Goal: Task Accomplishment & Management: Use online tool/utility

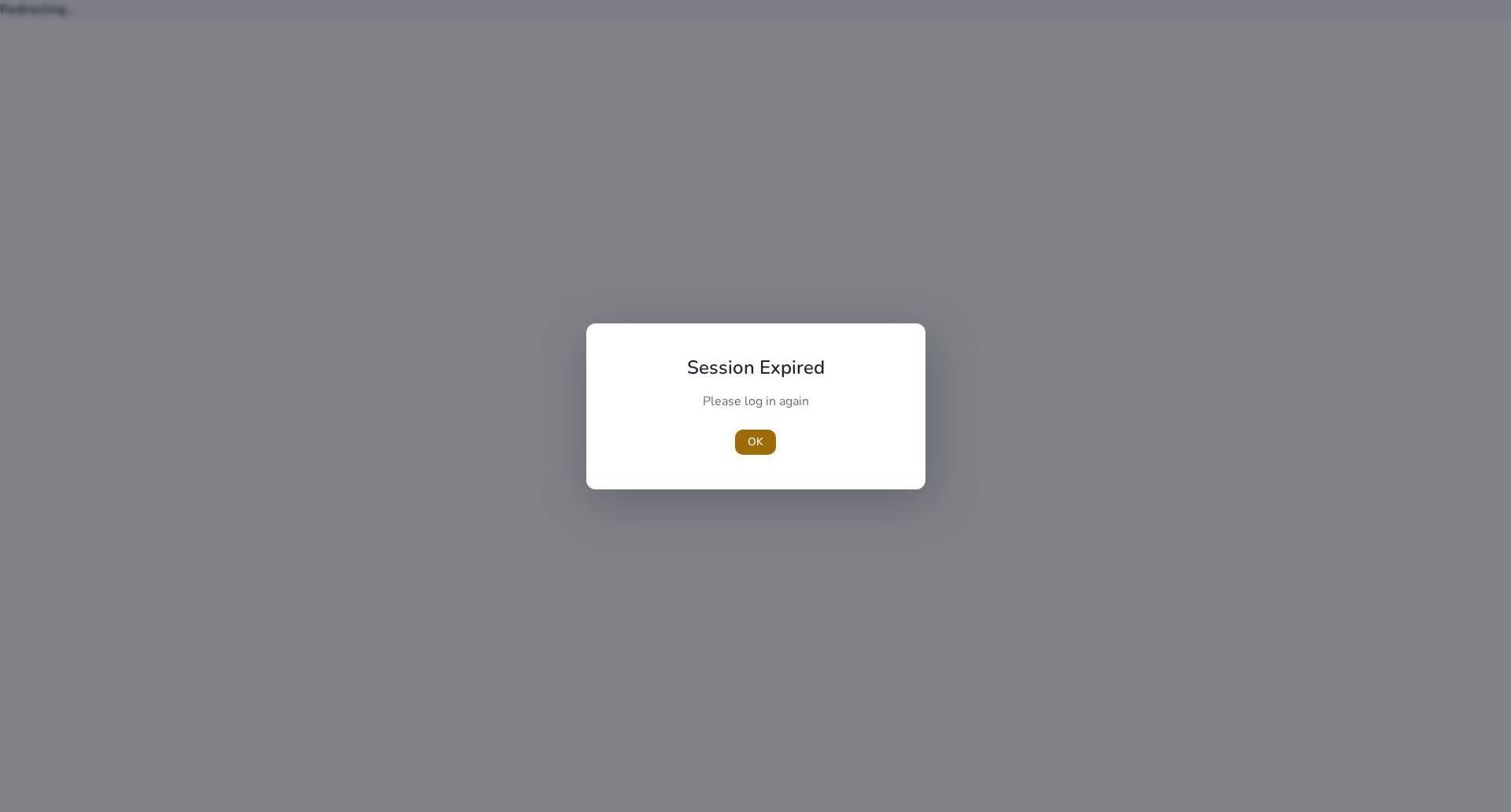
click at [760, 445] on span "OK" at bounding box center [756, 442] width 16 height 17
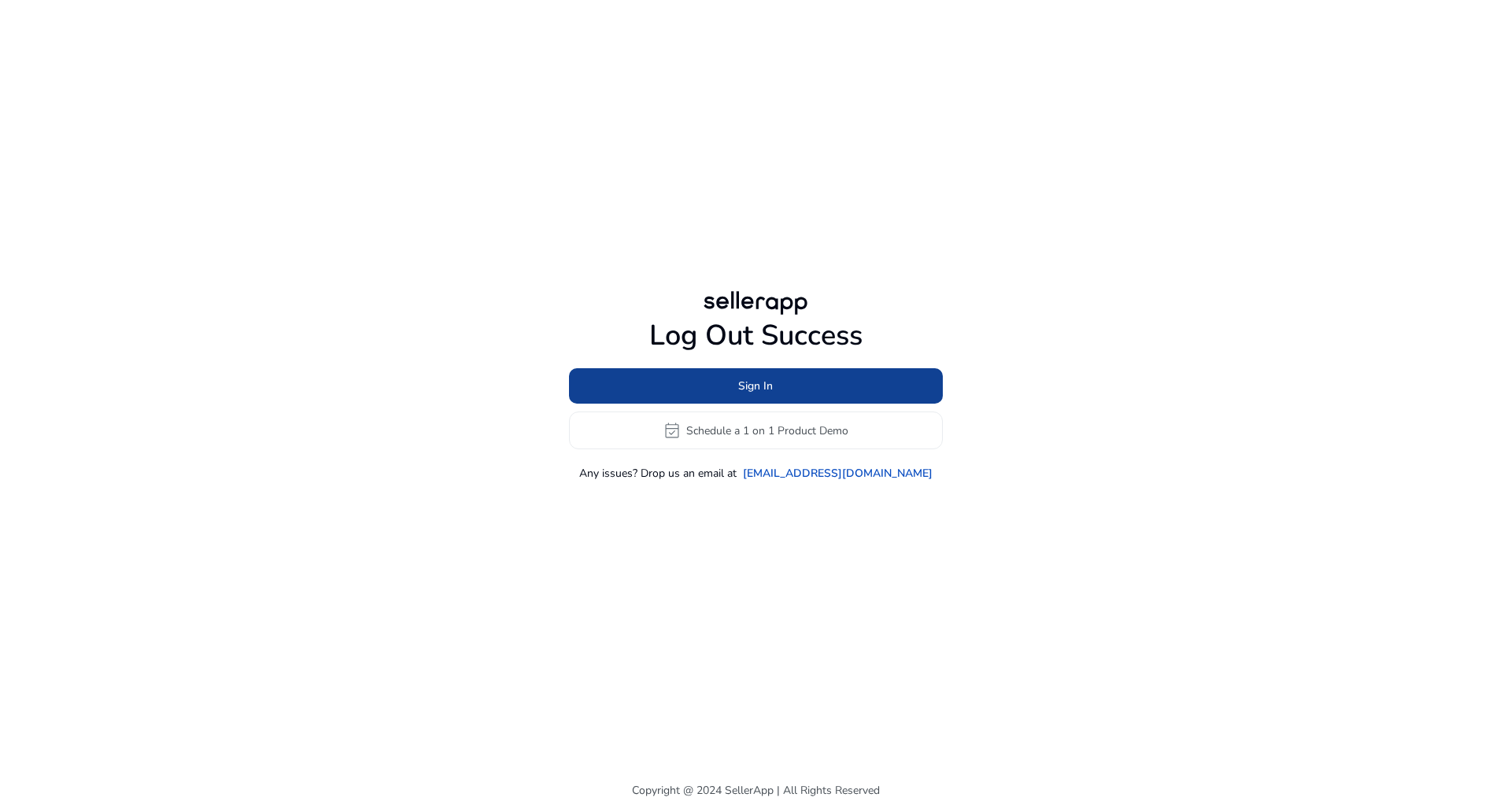
click at [762, 378] on button "Sign In" at bounding box center [756, 386] width 374 height 36
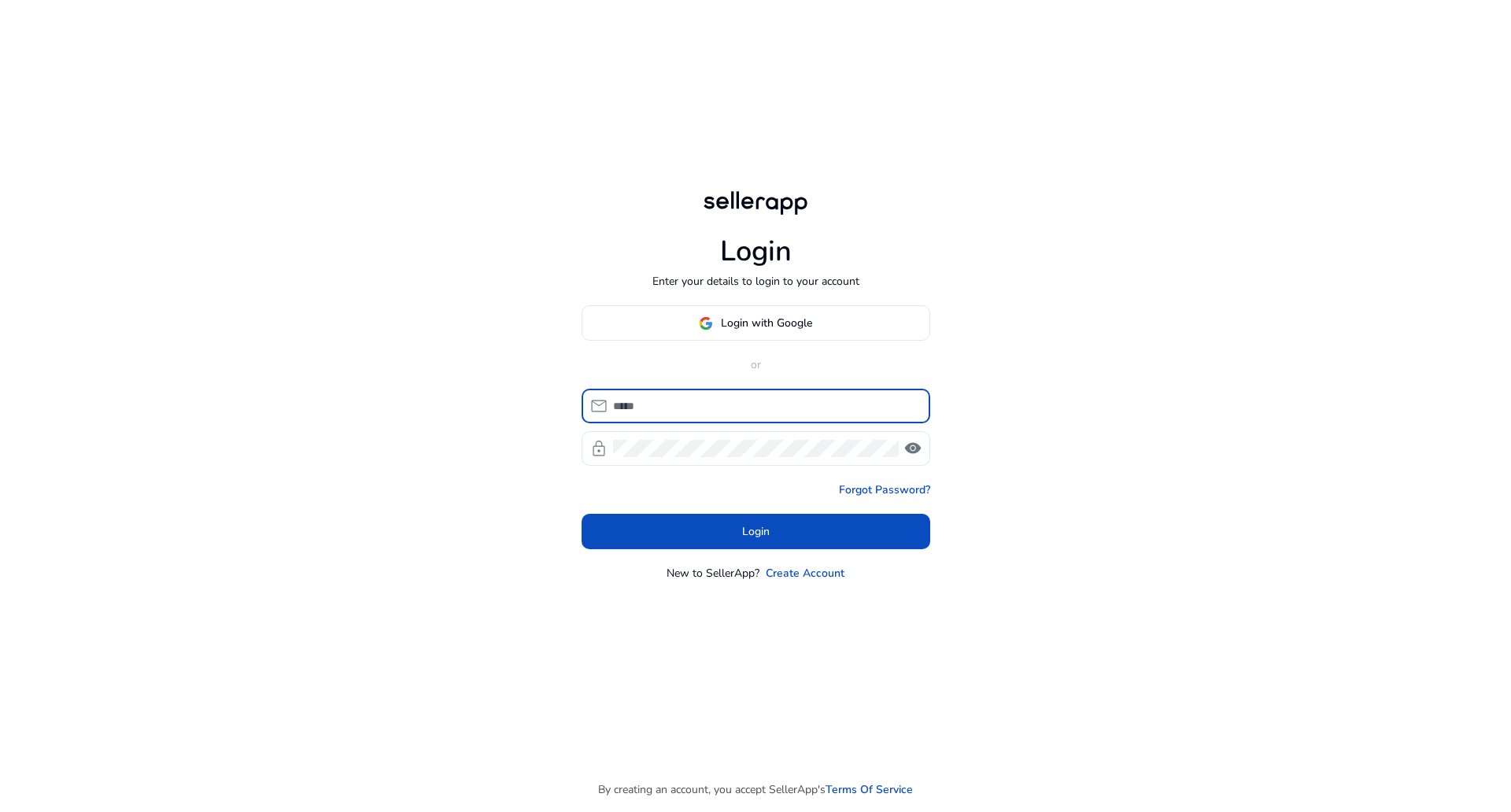
click at [754, 410] on input at bounding box center [765, 406] width 305 height 17
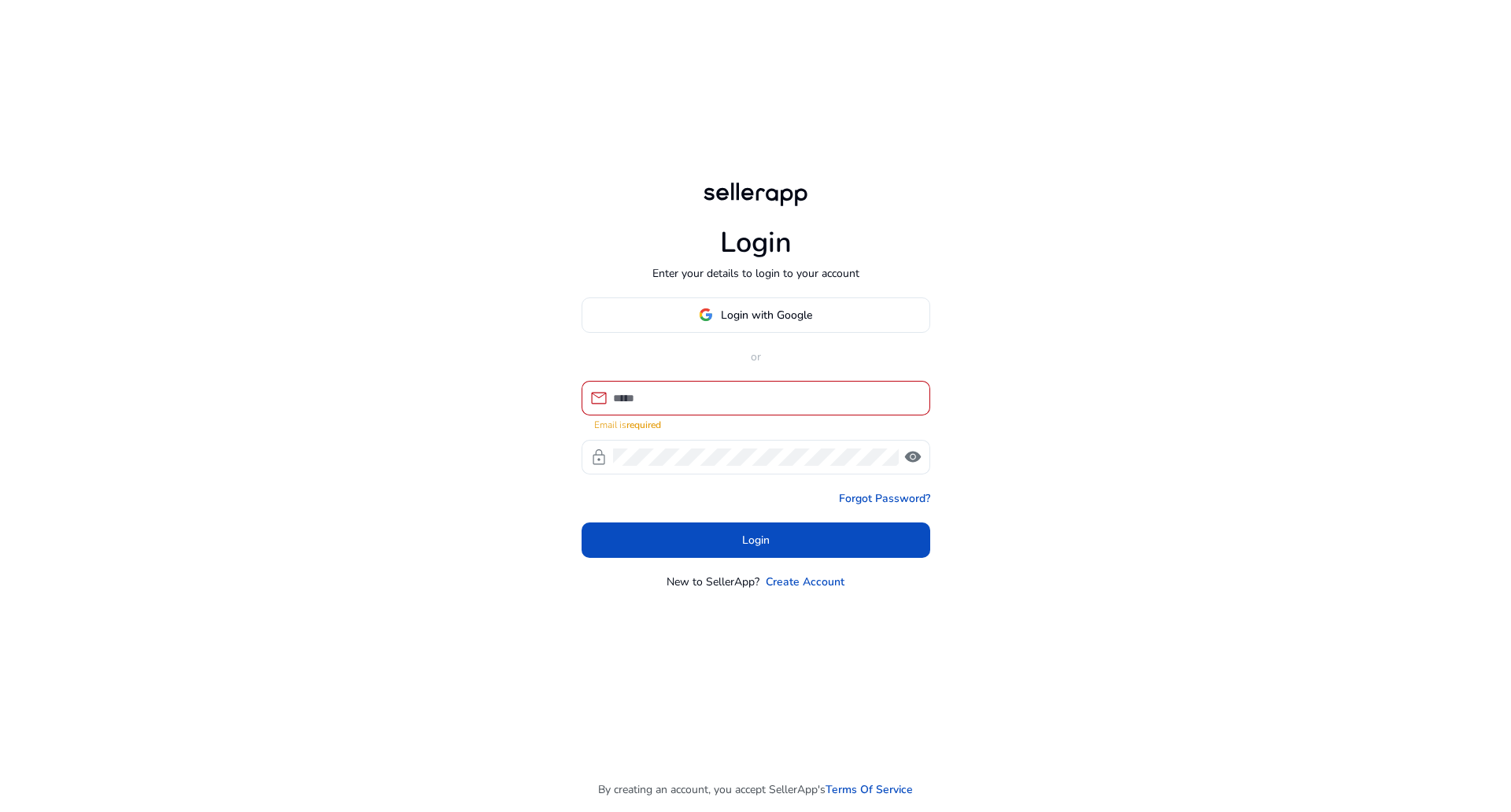
type input "**********"
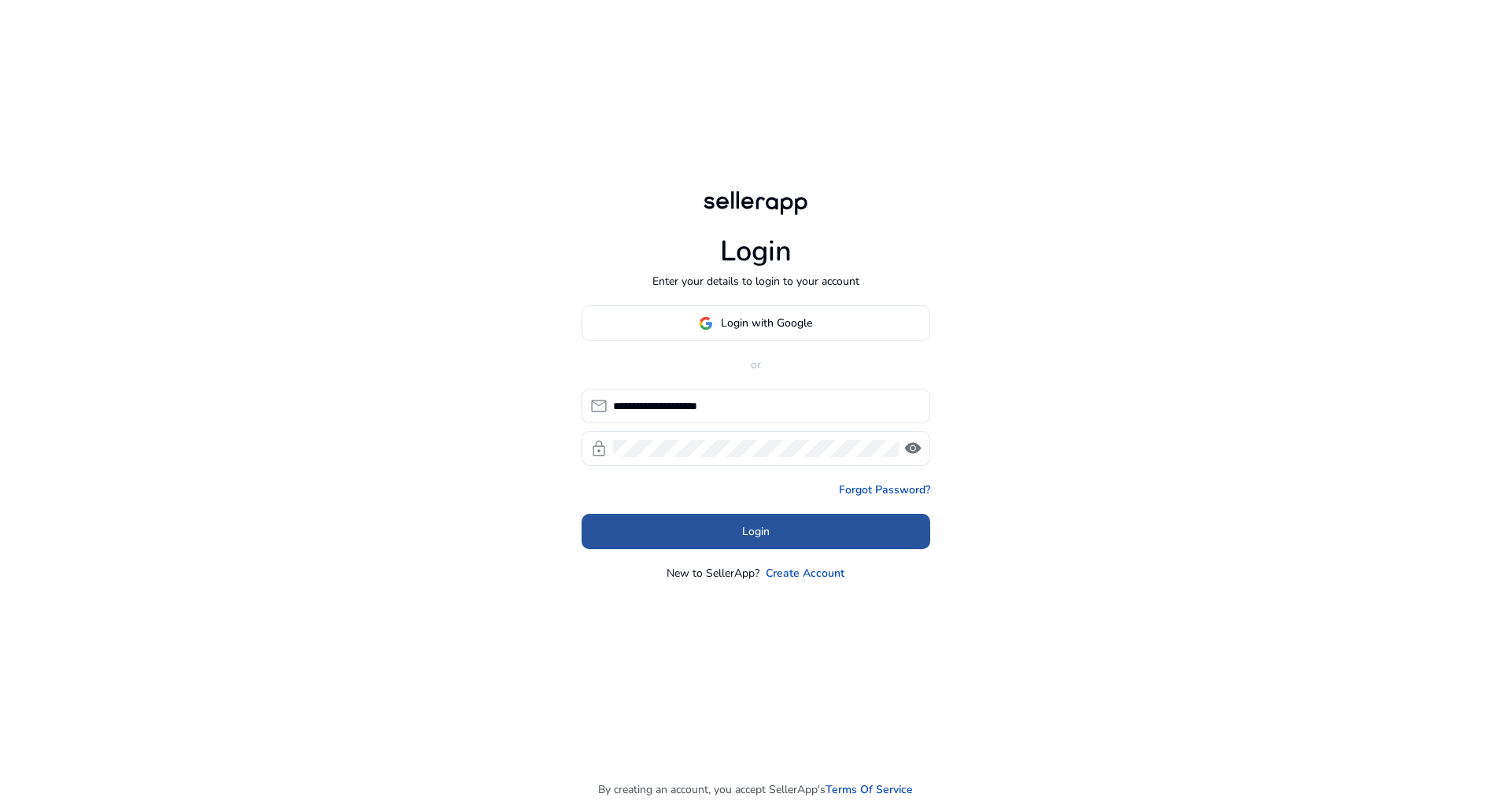
click at [766, 516] on span at bounding box center [756, 532] width 348 height 38
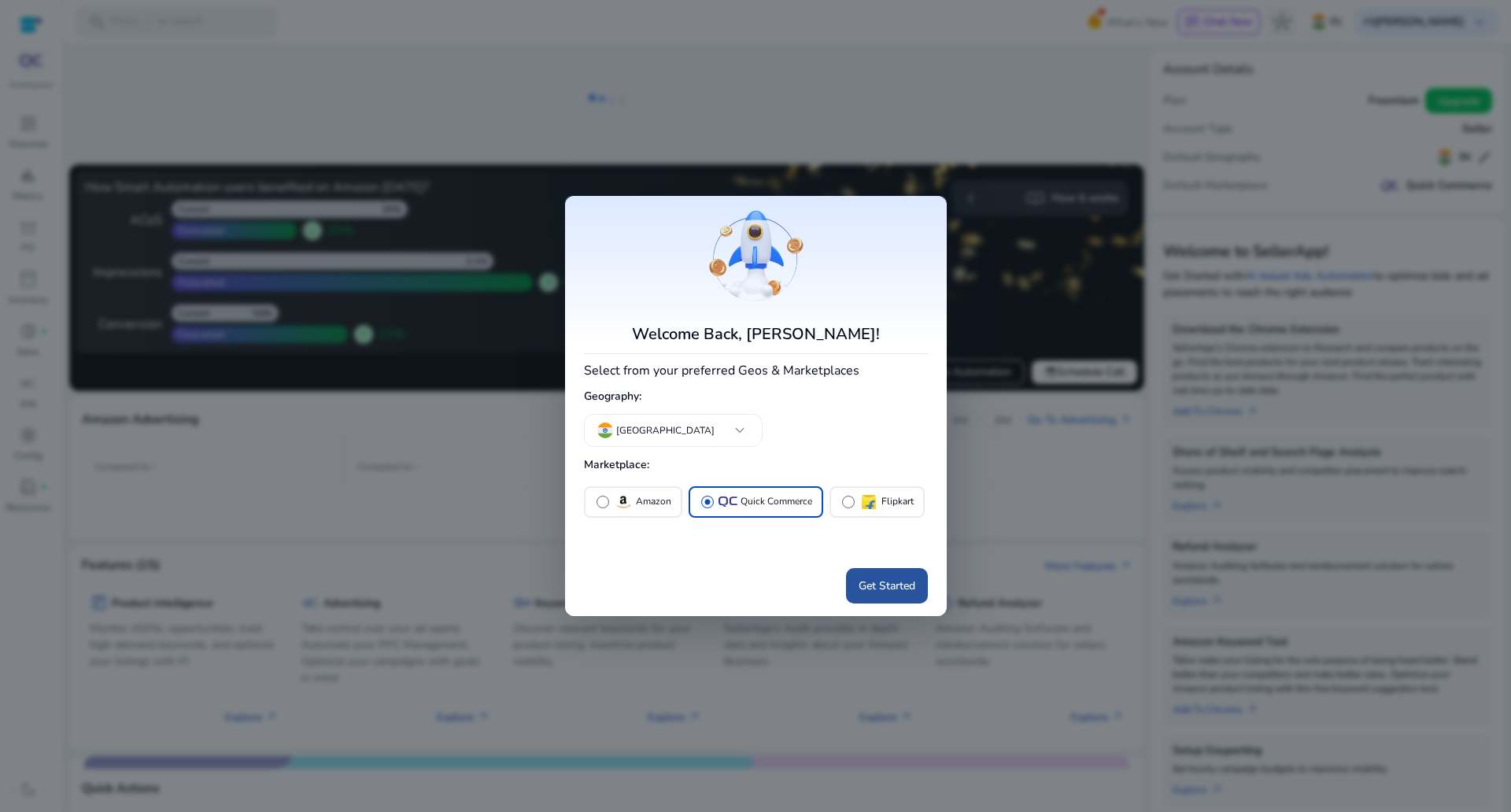
click at [880, 582] on span "Get Started" at bounding box center [887, 586] width 57 height 17
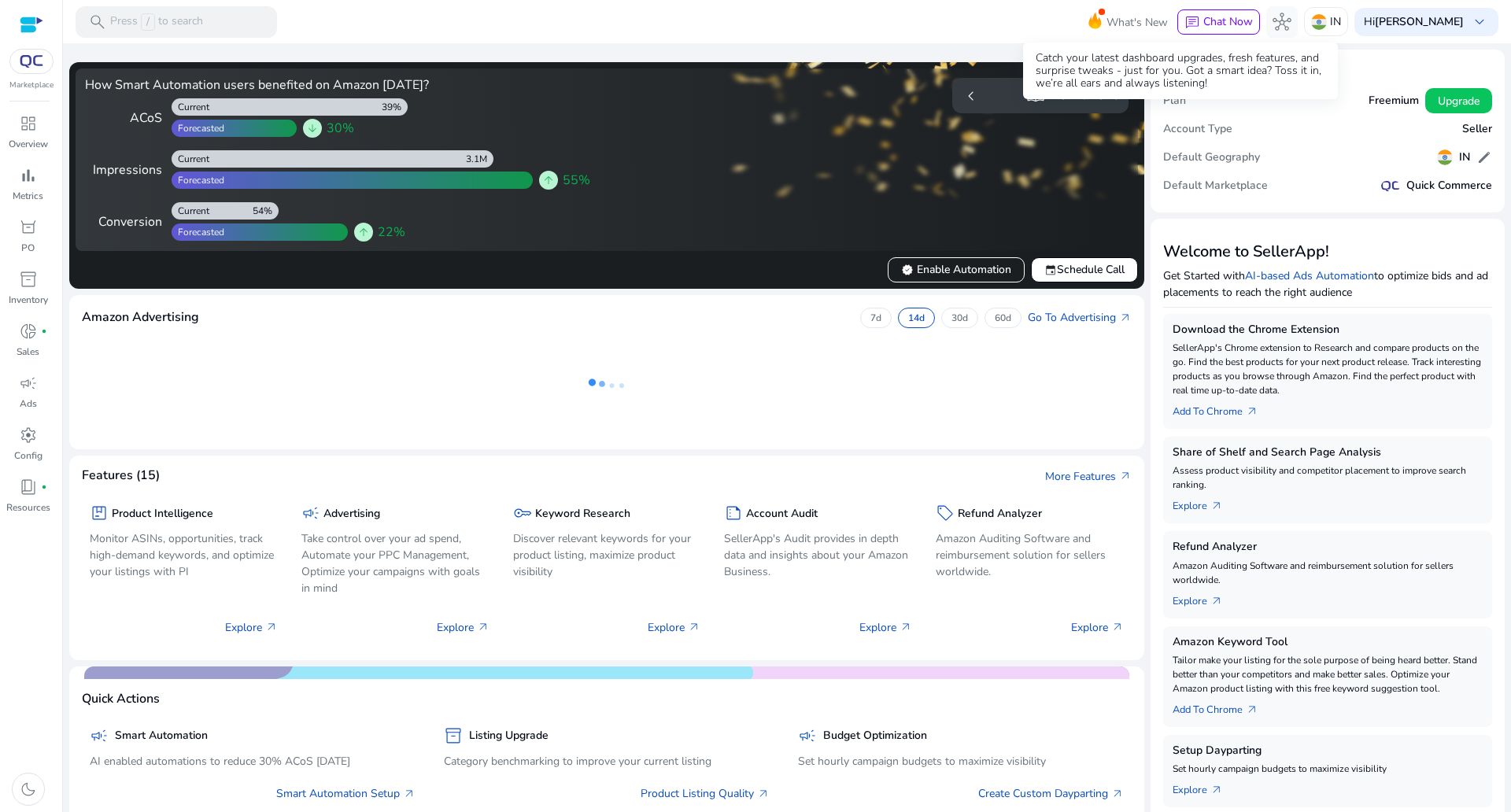
click at [1168, 28] on span "What's New" at bounding box center [1137, 23] width 61 height 28
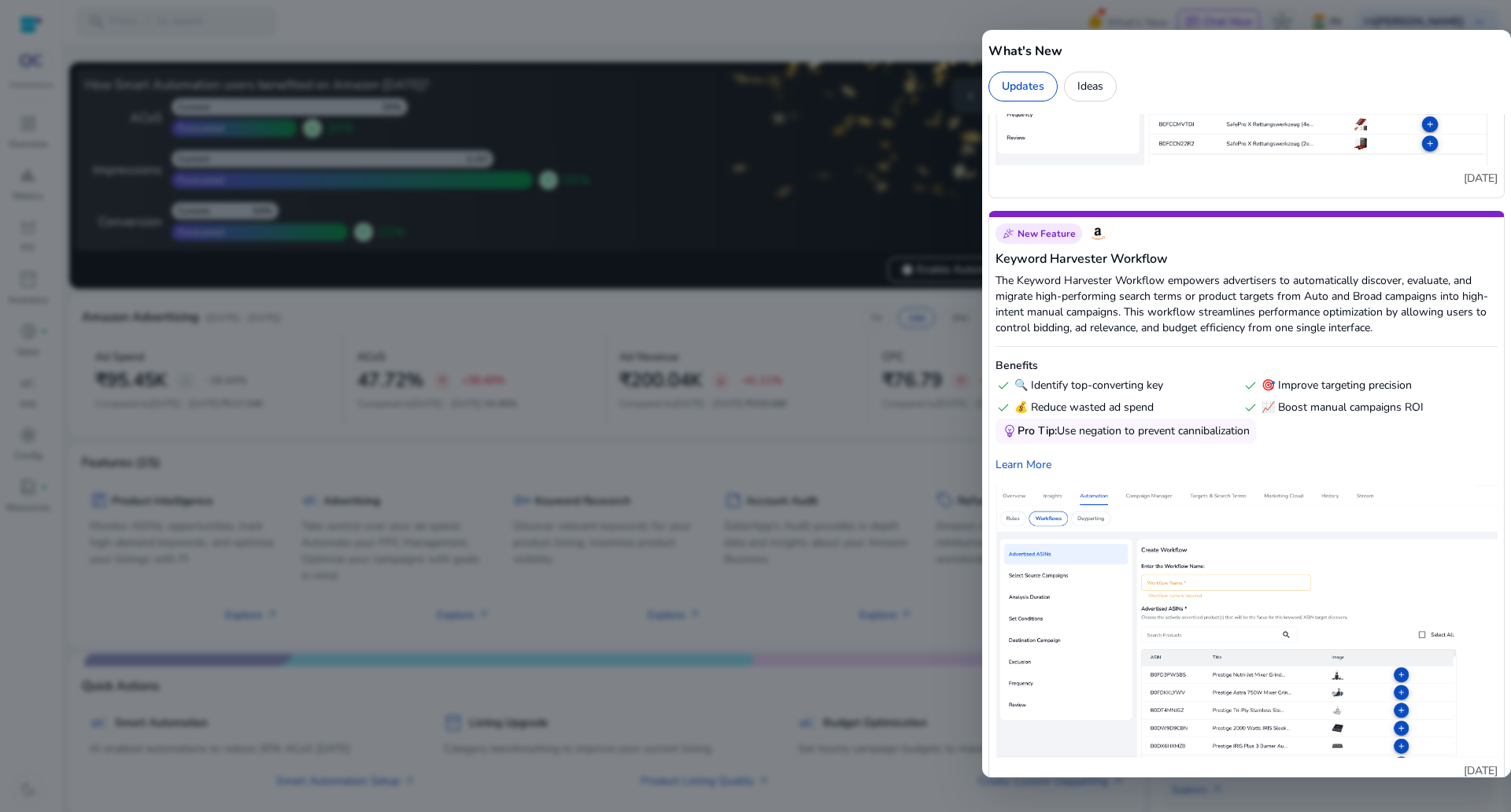
scroll to position [3074, 0]
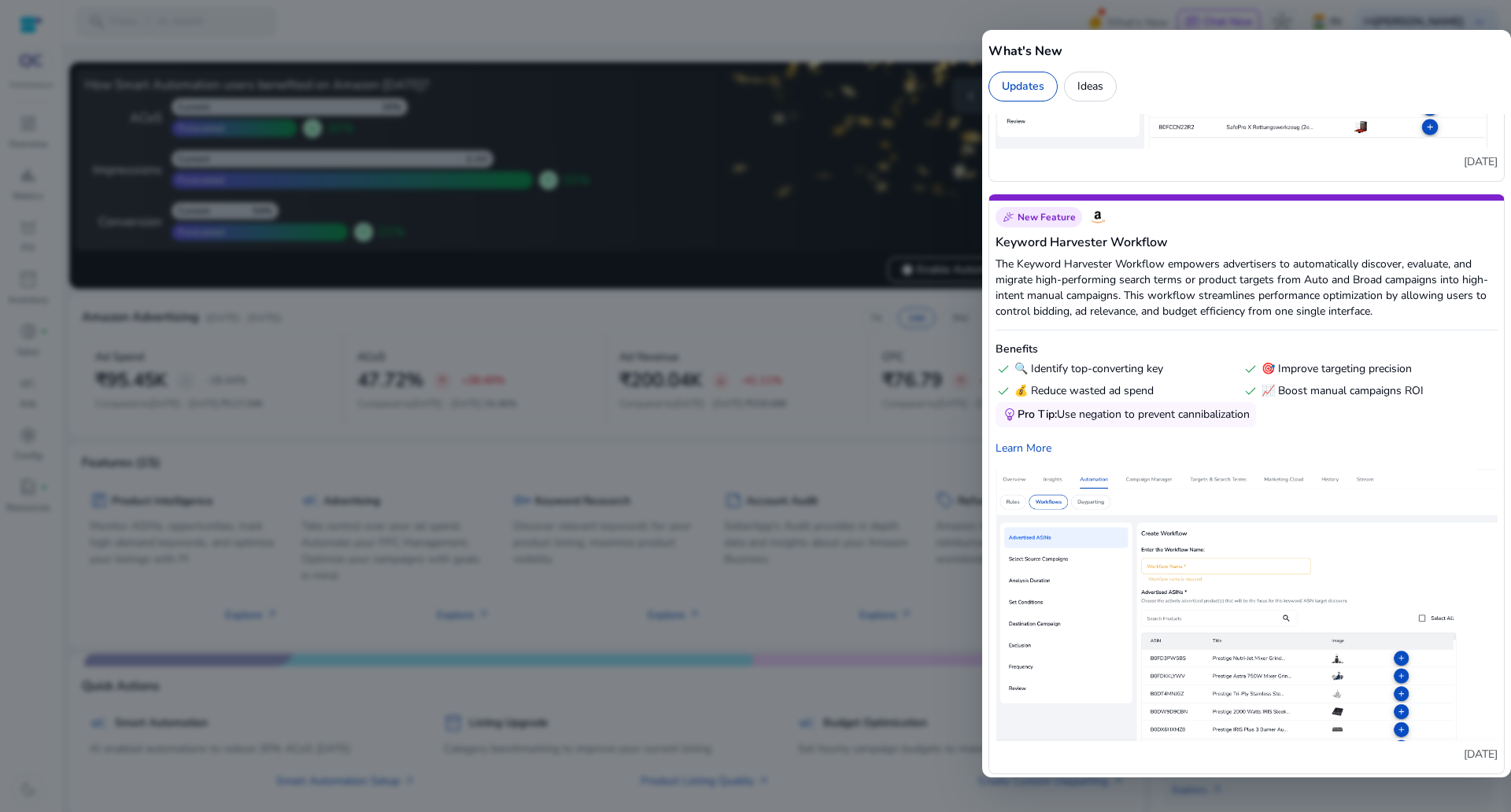
click at [1023, 44] on h5 "What's New" at bounding box center [1246, 52] width 516 height 19
click at [967, 15] on div at bounding box center [756, 406] width 1511 height 812
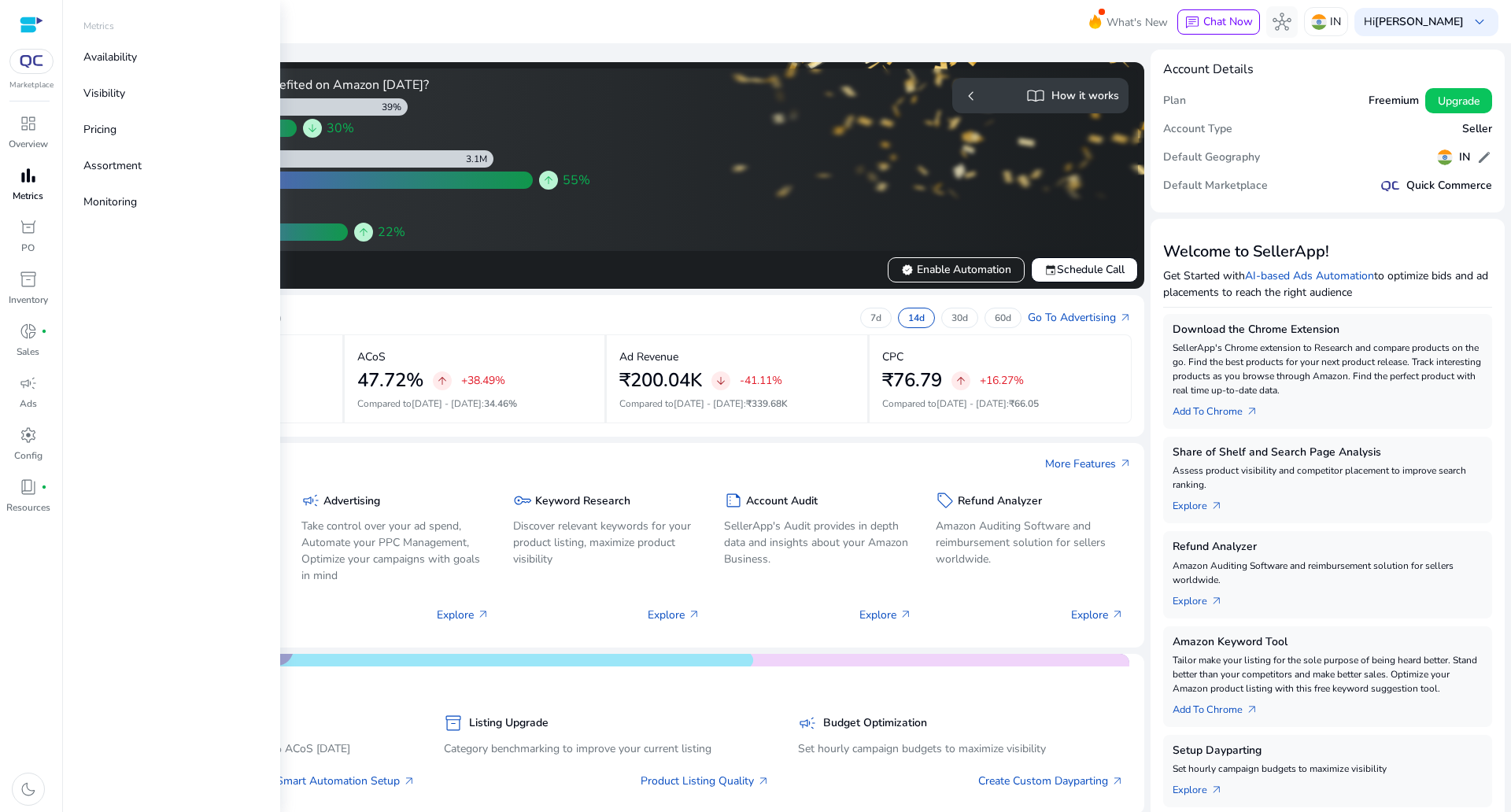
click at [31, 185] on span "bar_chart" at bounding box center [29, 175] width 19 height 19
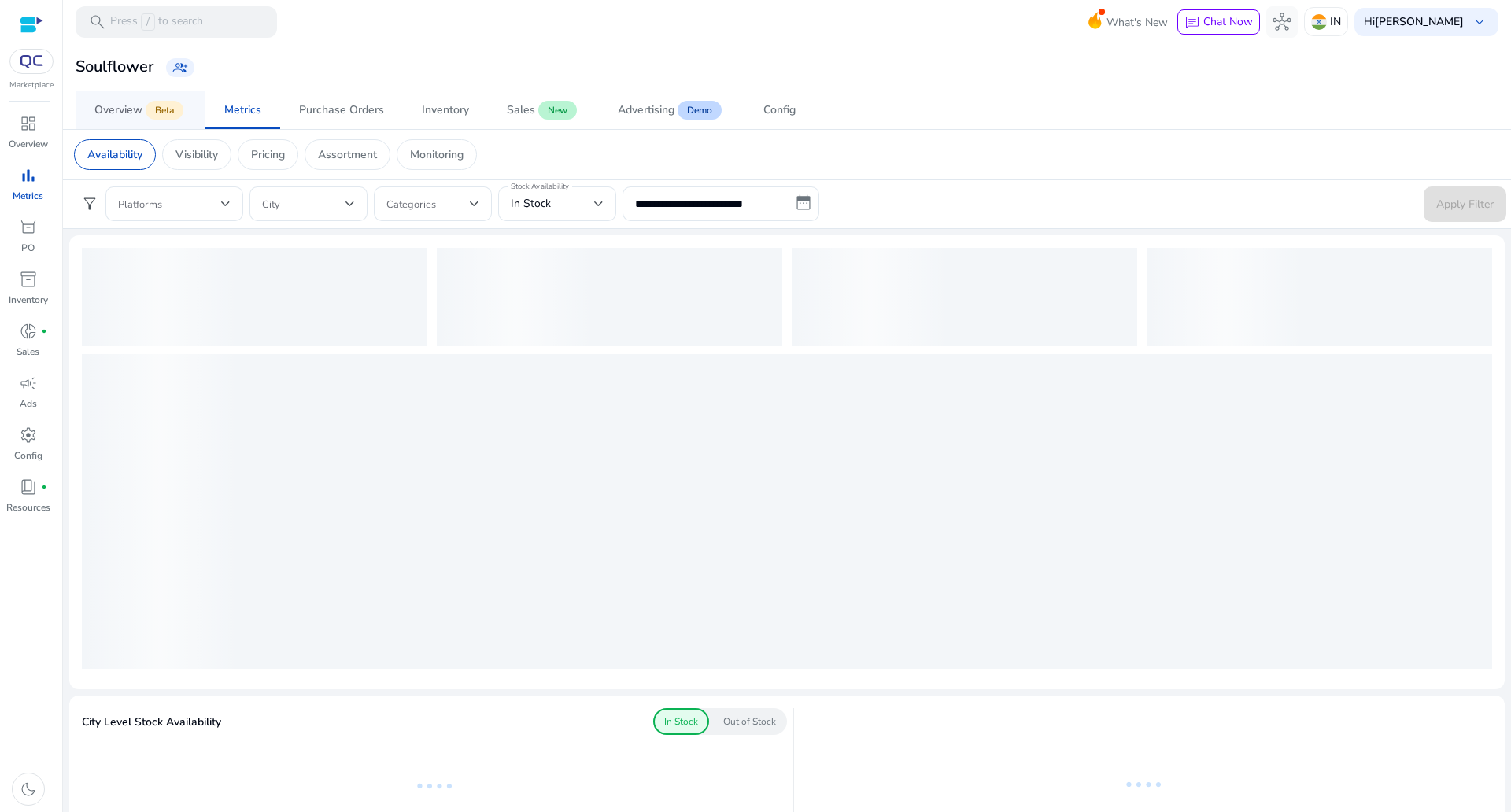
click at [147, 108] on span "Beta" at bounding box center [164, 110] width 38 height 19
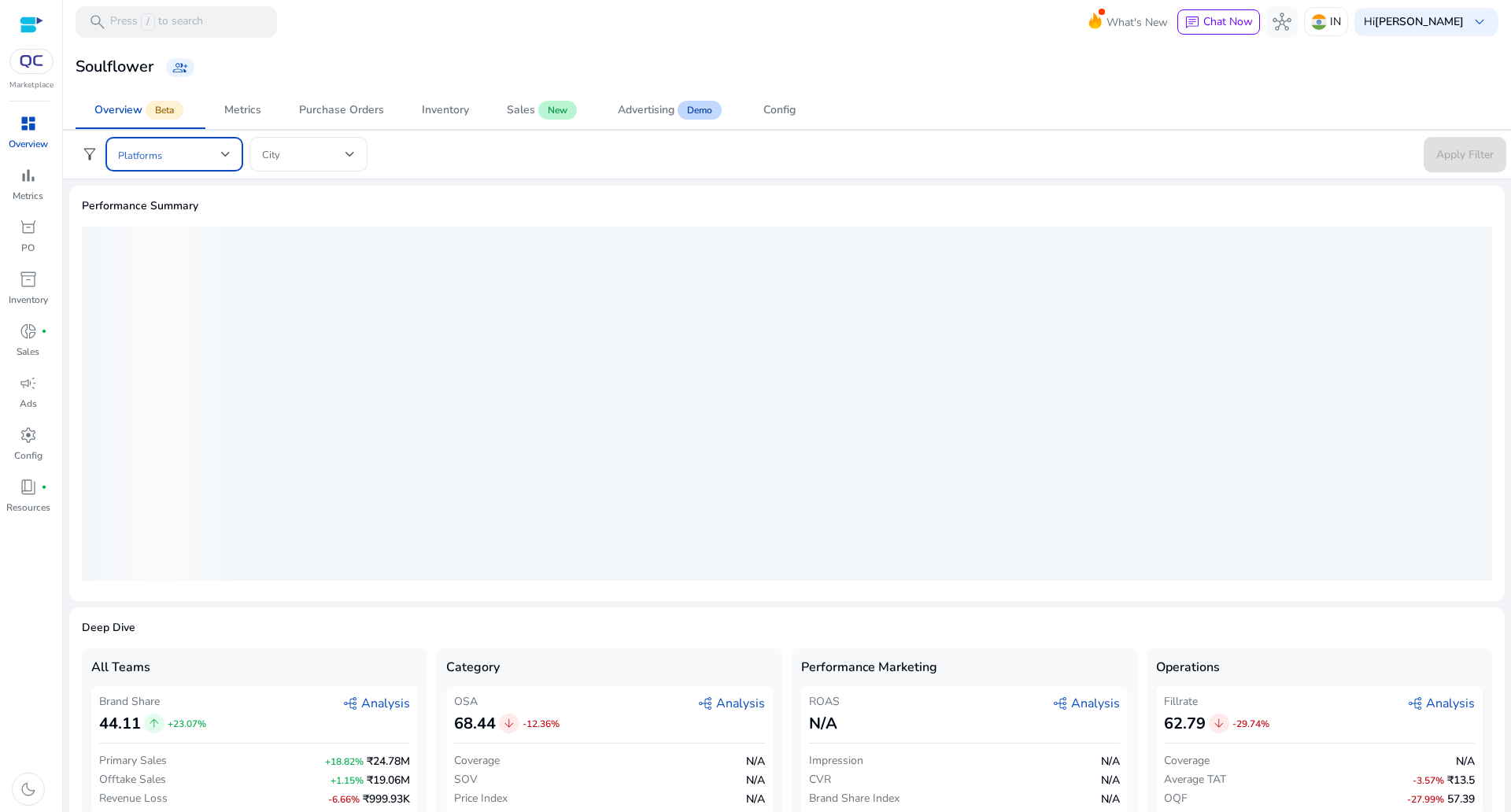
click at [181, 158] on span at bounding box center [169, 155] width 103 height 17
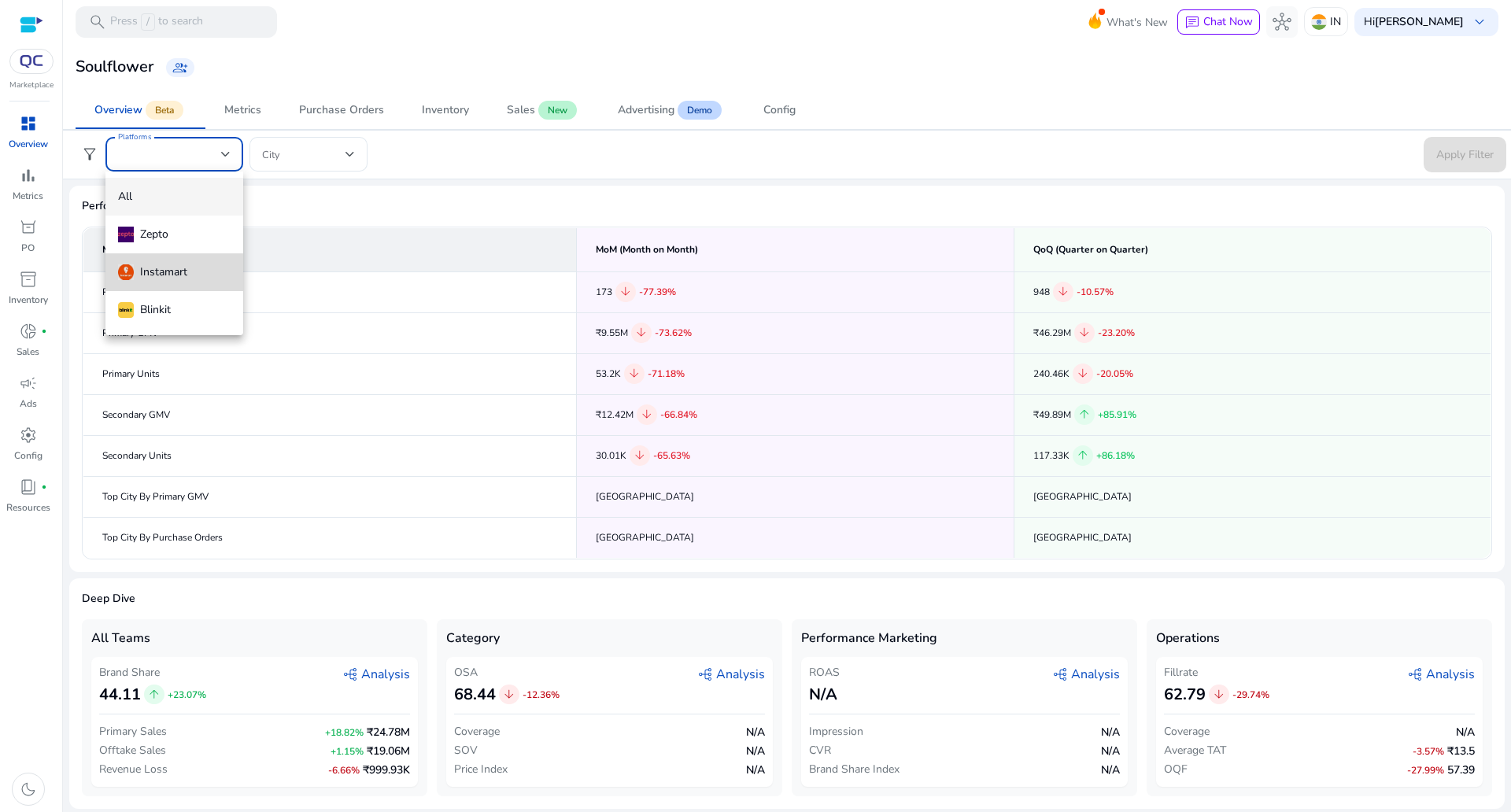
click at [185, 272] on div "Instamart" at bounding box center [152, 272] width 69 height 17
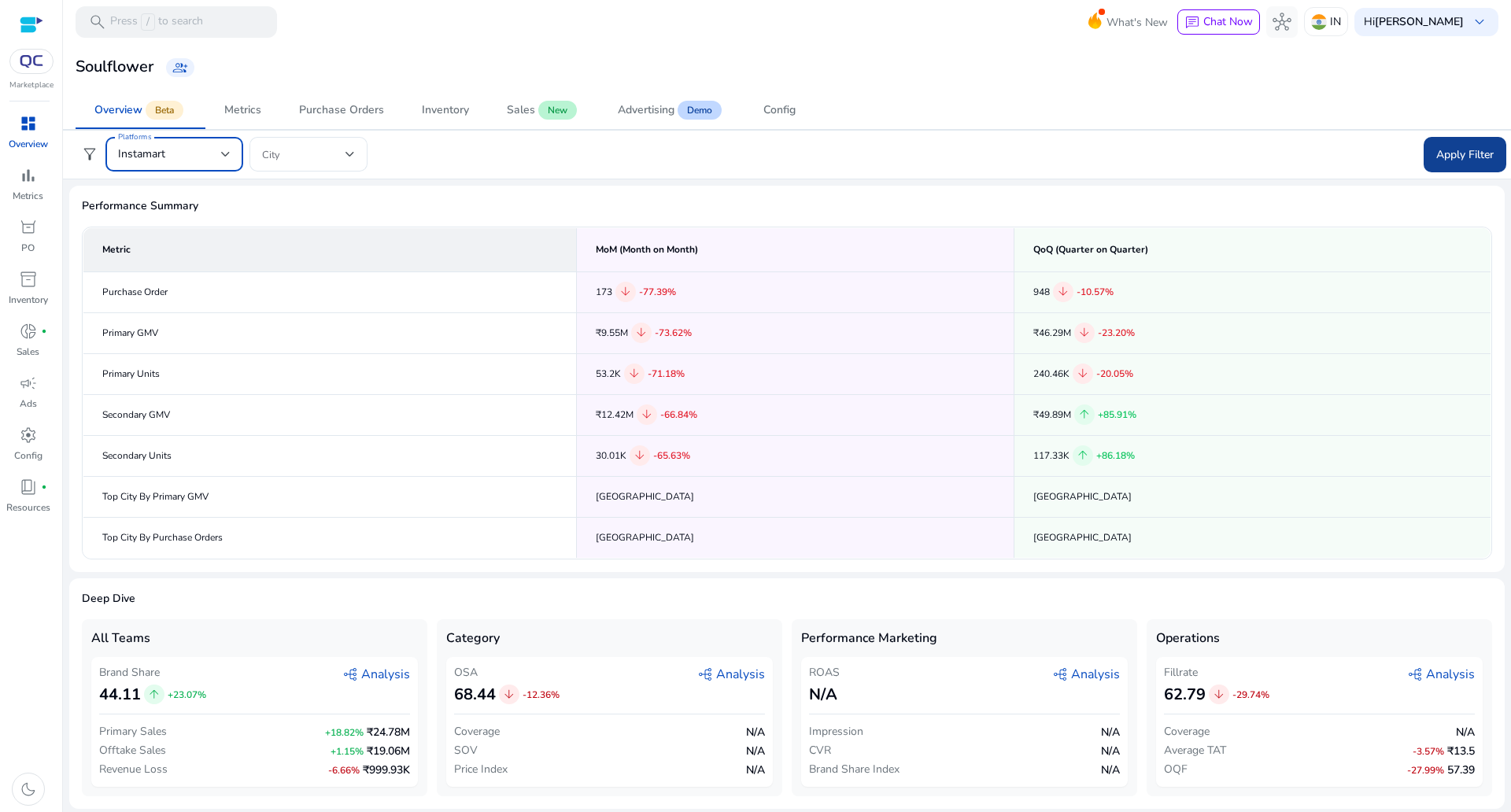
click at [1465, 148] on button "Apply Filter" at bounding box center [1465, 155] width 83 height 36
